Goal: Browse casually

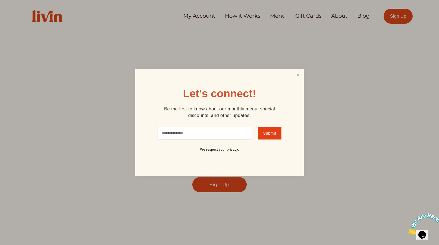
click at [297, 78] on link "Close" at bounding box center [298, 75] width 10 height 10
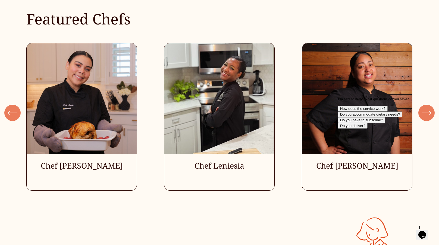
scroll to position [1649, 0]
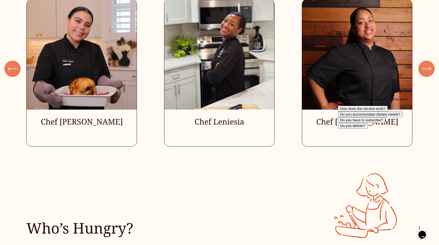
click at [426, 74] on icon "\a \a \a Next\a \a" at bounding box center [427, 69] width 10 height 10
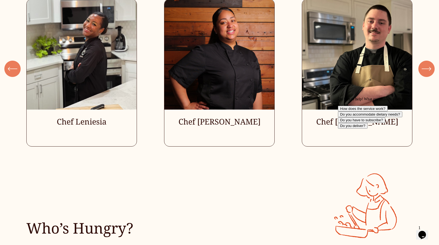
click at [426, 74] on icon "\a \a \a Next\a \a" at bounding box center [427, 69] width 10 height 10
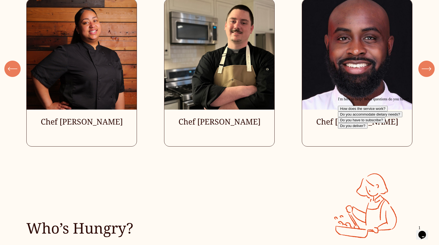
click at [430, 74] on icon "\a \a \a Next\a \a" at bounding box center [427, 69] width 10 height 10
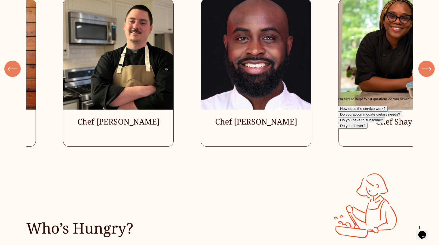
click at [430, 74] on icon "\a \a \a Next\a \a" at bounding box center [427, 69] width 10 height 10
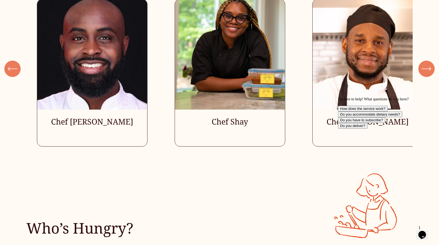
click at [430, 74] on icon "\a \a \a Next\a \a" at bounding box center [427, 69] width 10 height 10
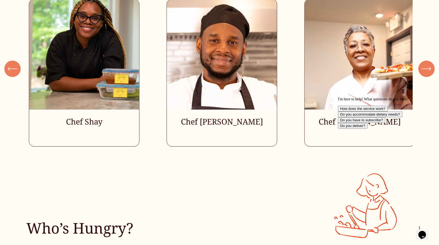
click at [430, 74] on icon "\a \a \a Next\a \a" at bounding box center [427, 69] width 10 height 10
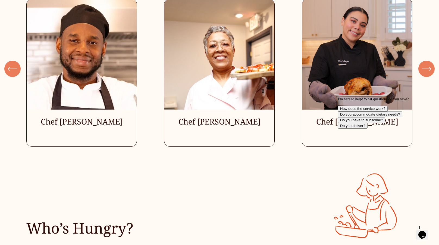
click at [430, 74] on icon "\a \a \a Next\a \a" at bounding box center [427, 69] width 10 height 10
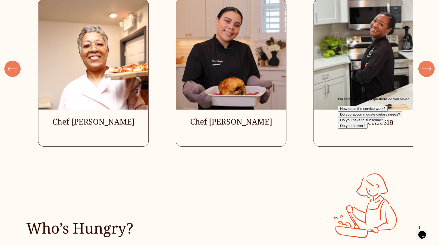
click at [430, 74] on icon "\a \a \a Next\a \a" at bounding box center [427, 69] width 10 height 10
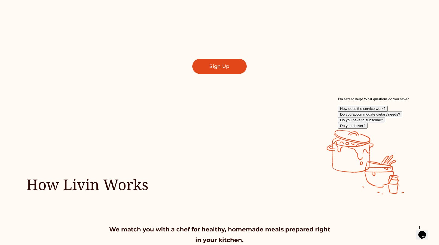
scroll to position [0, 0]
